Goal: Find specific page/section: Find specific page/section

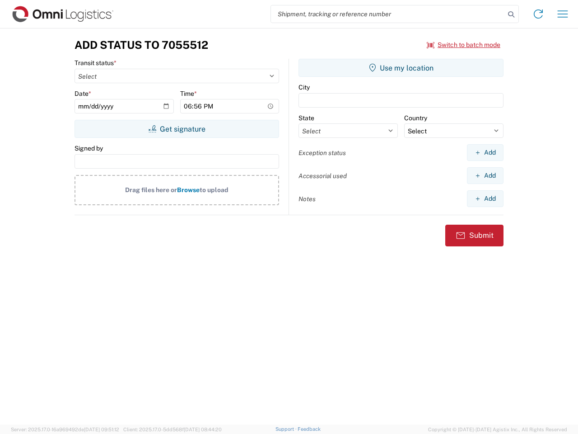
click at [388, 14] on input "search" at bounding box center [388, 13] width 234 height 17
click at [512, 14] on icon at bounding box center [511, 14] width 13 height 13
click at [539, 14] on icon at bounding box center [538, 14] width 14 height 14
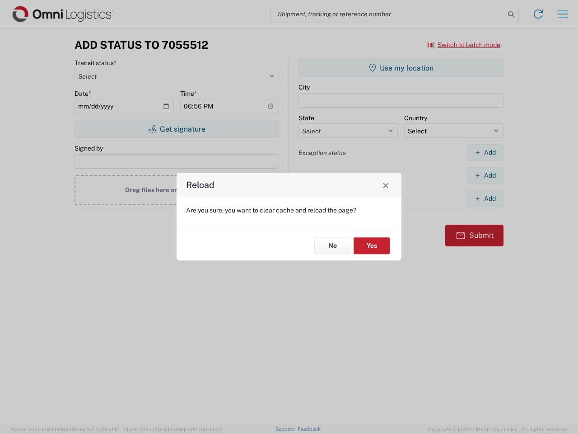
click at [464, 45] on div "Reload Are you sure, you want to clear cache and reload the page? No Yes" at bounding box center [289, 217] width 578 height 434
click at [177, 129] on div "Reload Are you sure, you want to clear cache and reload the page? No Yes" at bounding box center [289, 217] width 578 height 434
click at [401, 68] on div "Reload Are you sure, you want to clear cache and reload the page? No Yes" at bounding box center [289, 217] width 578 height 434
click at [485, 152] on div "Reload Are you sure, you want to clear cache and reload the page? No Yes" at bounding box center [289, 217] width 578 height 434
click at [485, 175] on div "Reload Are you sure, you want to clear cache and reload the page? No Yes" at bounding box center [289, 217] width 578 height 434
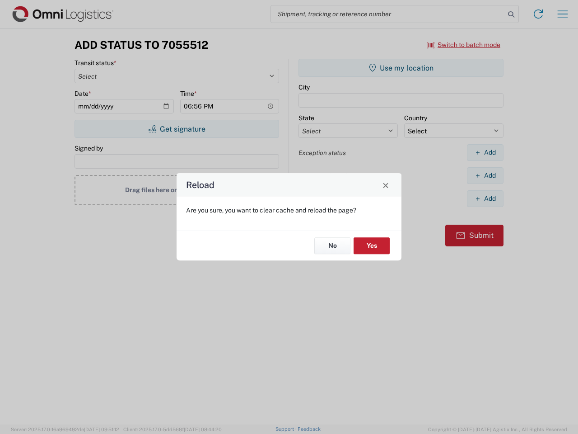
click at [485, 198] on div "Reload Are you sure, you want to clear cache and reload the page? No Yes" at bounding box center [289, 217] width 578 height 434
